Goal: Information Seeking & Learning: Learn about a topic

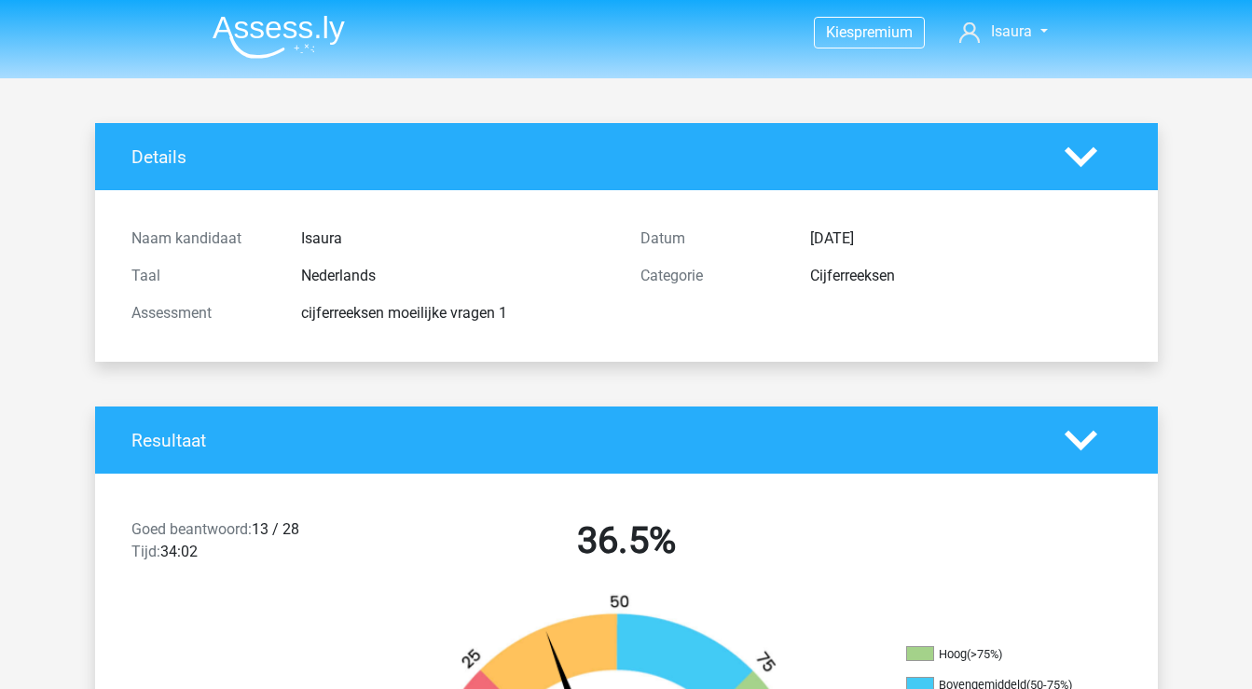
click at [280, 33] on img at bounding box center [279, 37] width 132 height 44
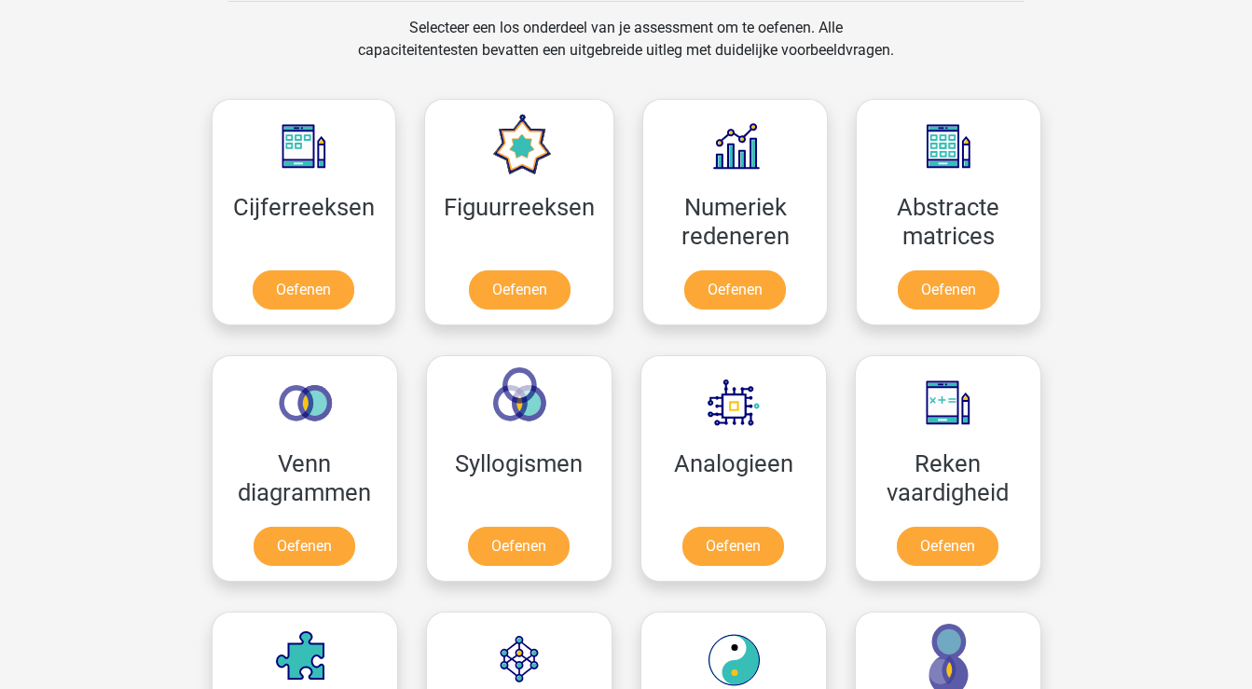
scroll to position [779, 0]
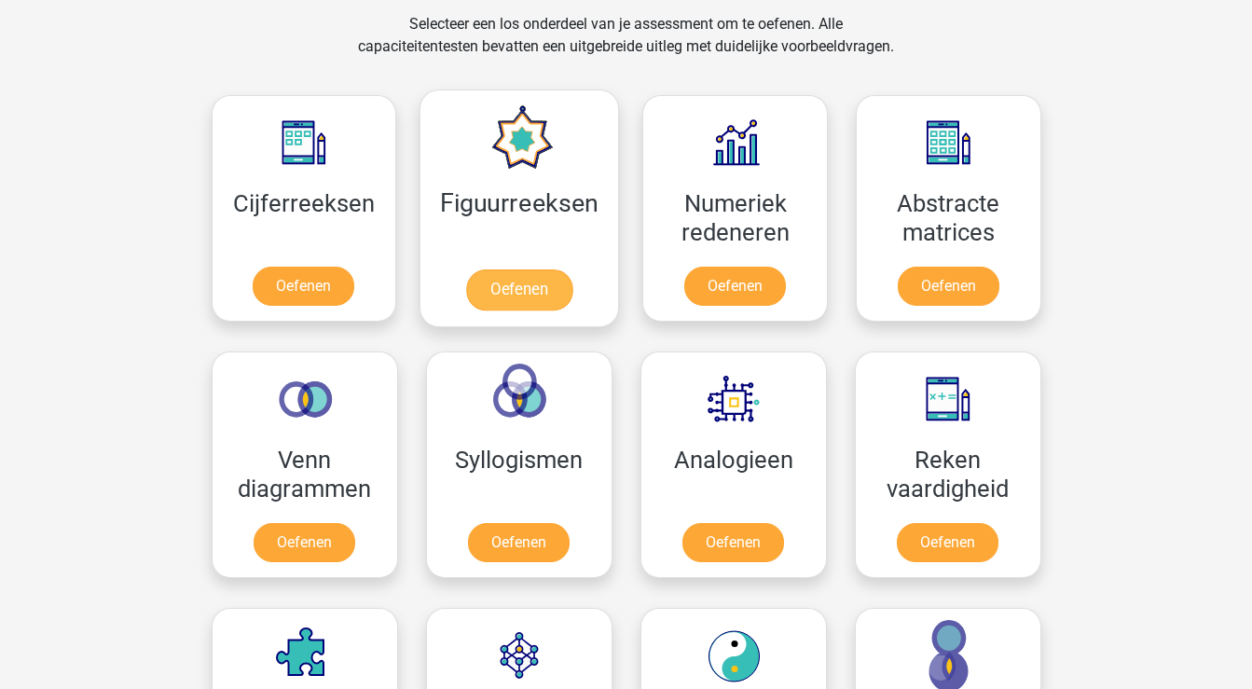
click at [504, 292] on link "Oefenen" at bounding box center [519, 289] width 106 height 41
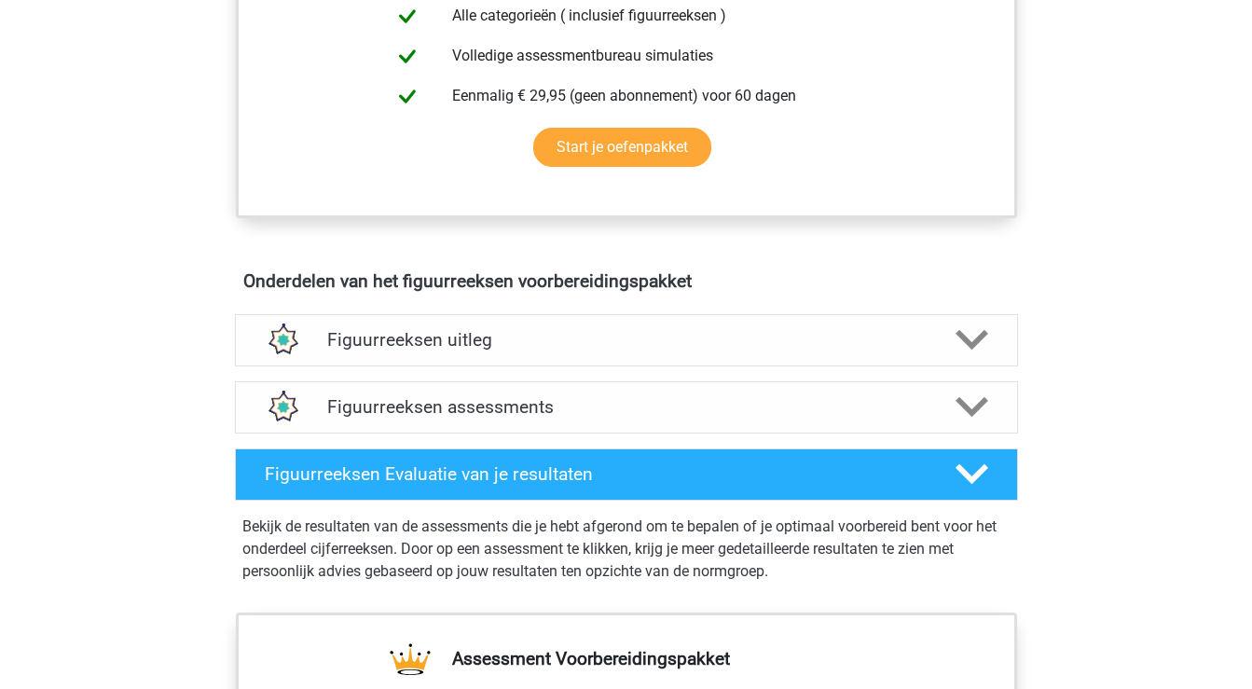
scroll to position [895, 0]
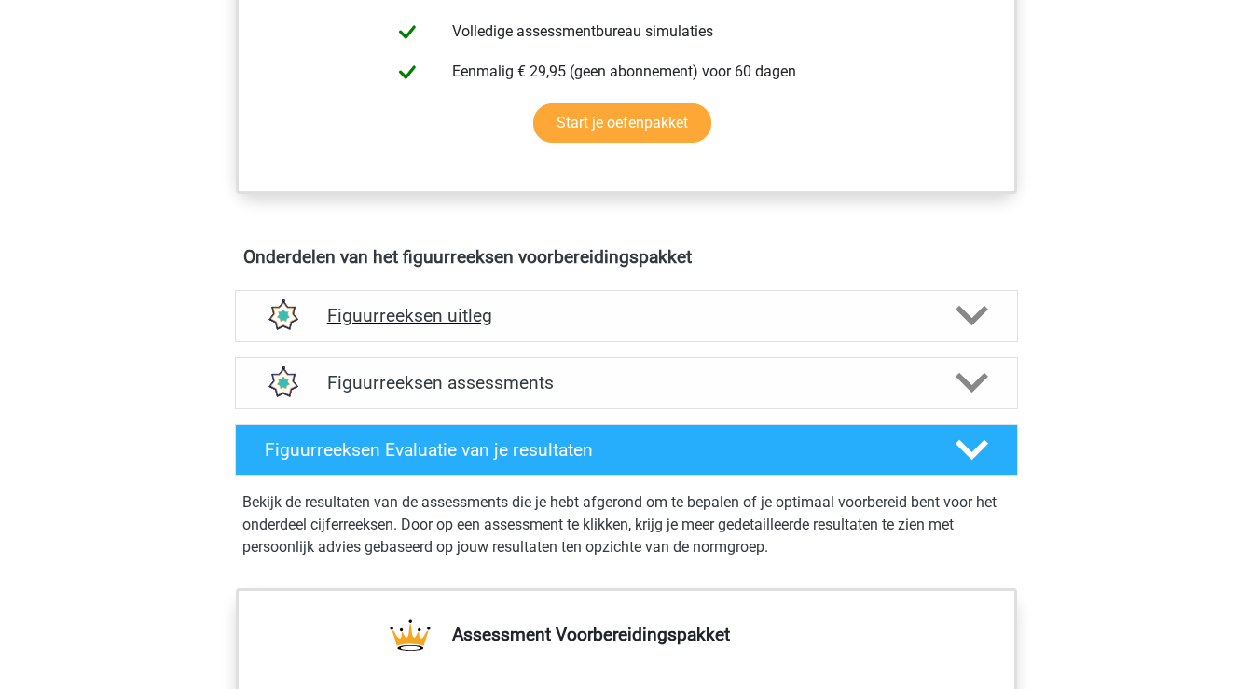
click at [978, 325] on icon at bounding box center [972, 315] width 33 height 33
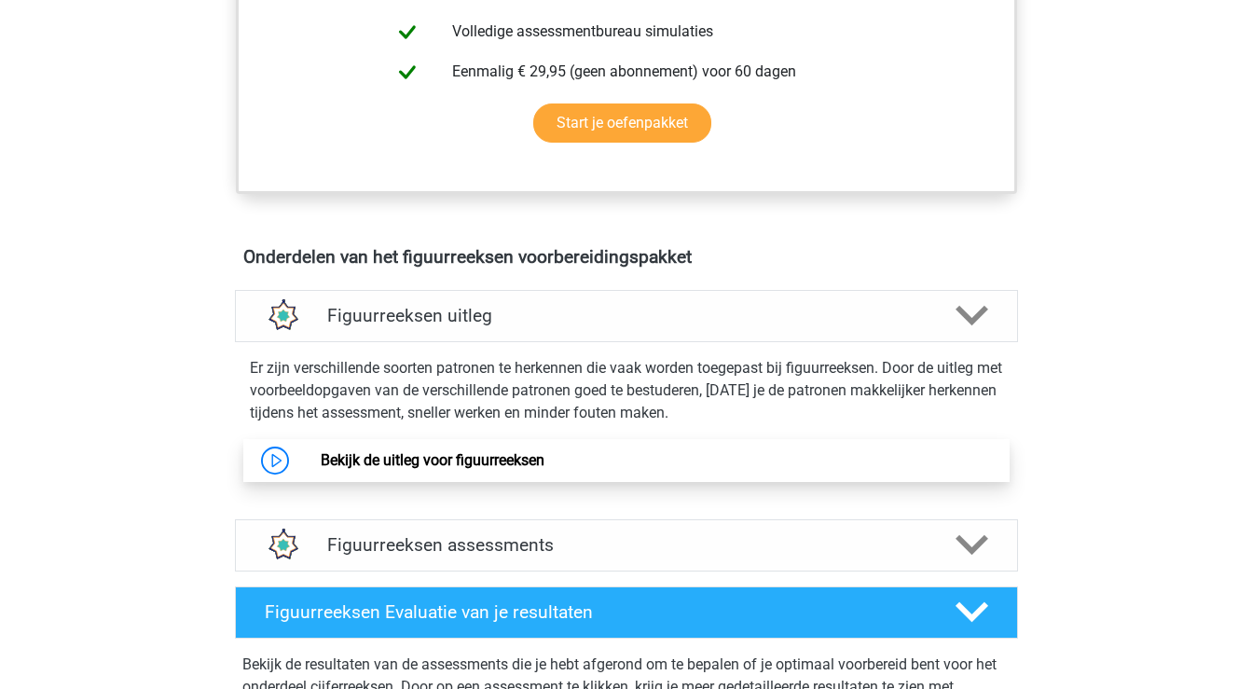
click at [394, 465] on link "Bekijk de uitleg voor figuurreeksen" at bounding box center [433, 460] width 224 height 18
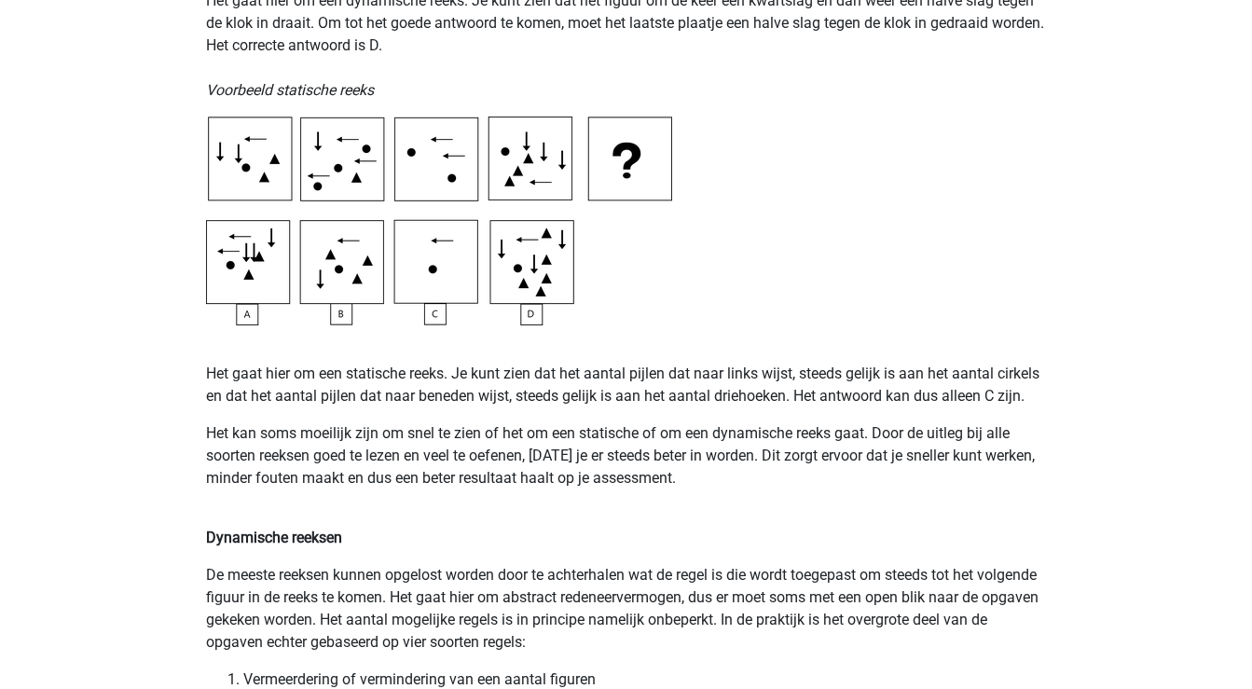
scroll to position [957, 0]
